Goal: Task Accomplishment & Management: Manage account settings

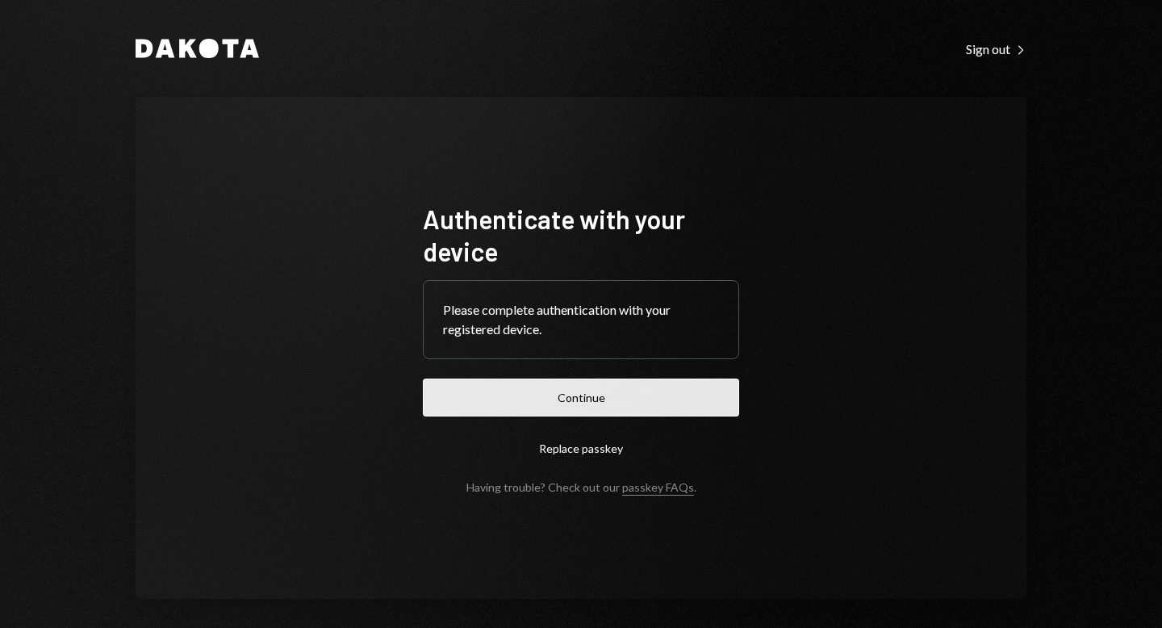
click at [586, 401] on button "Continue" at bounding box center [581, 398] width 316 height 38
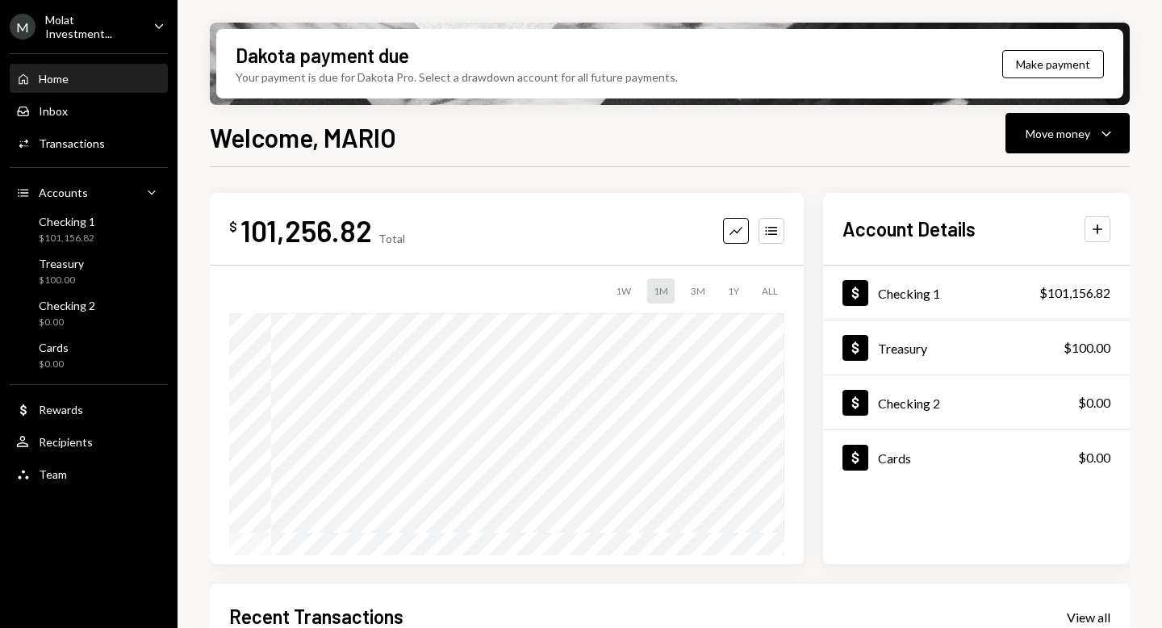
click at [72, 28] on div "Molat Investment..." at bounding box center [92, 26] width 95 height 27
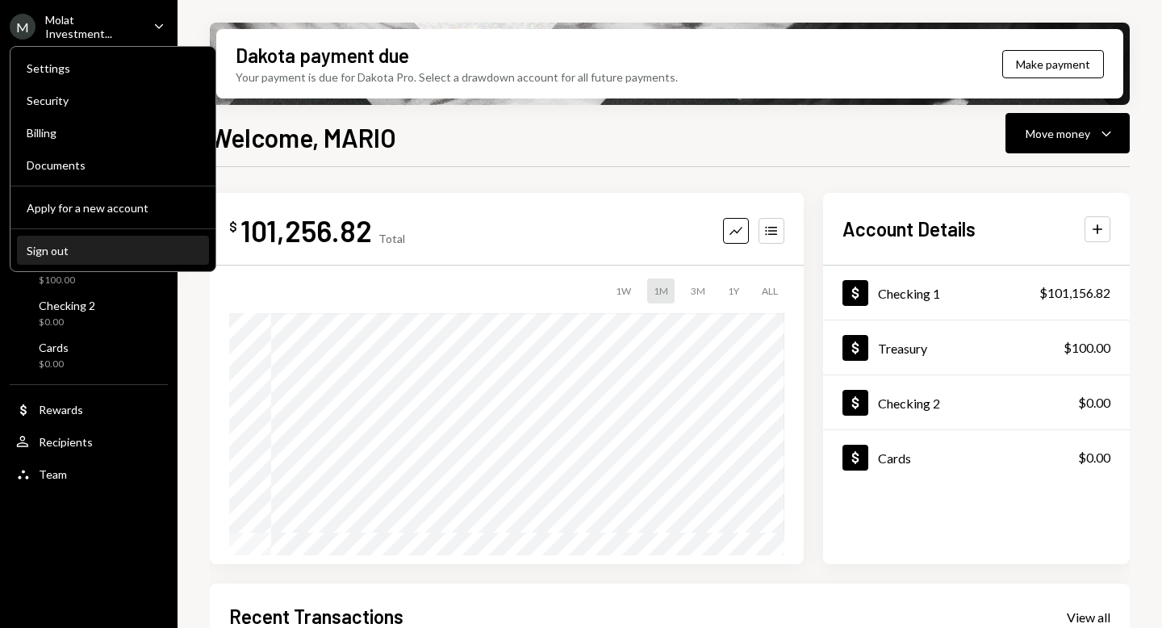
click at [78, 251] on div "Sign out" at bounding box center [113, 251] width 173 height 14
